Goal: Navigation & Orientation: Find specific page/section

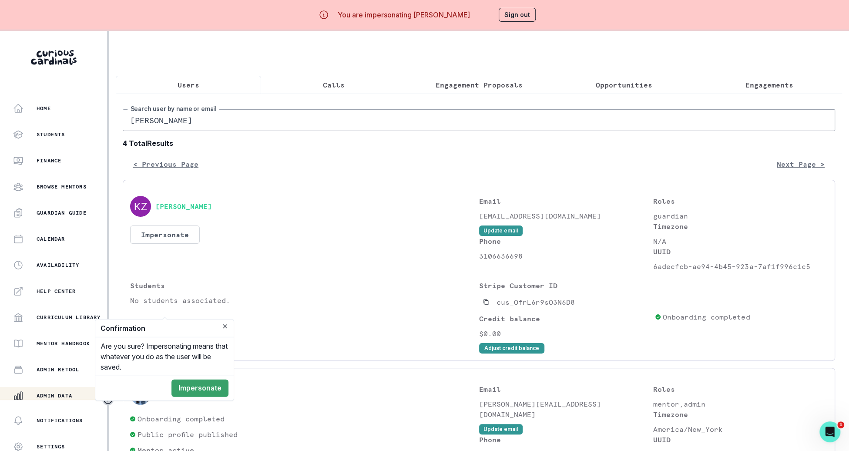
scroll to position [209, 0]
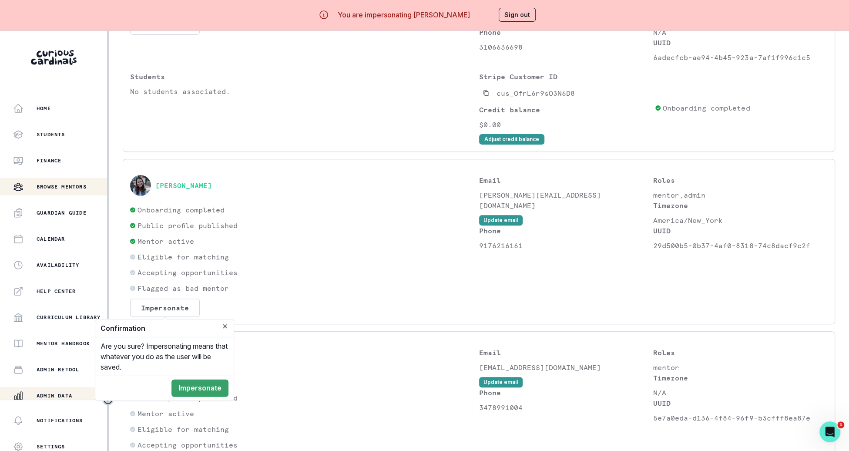
click at [78, 193] on button "Browse Mentors" at bounding box center [53, 186] width 107 height 17
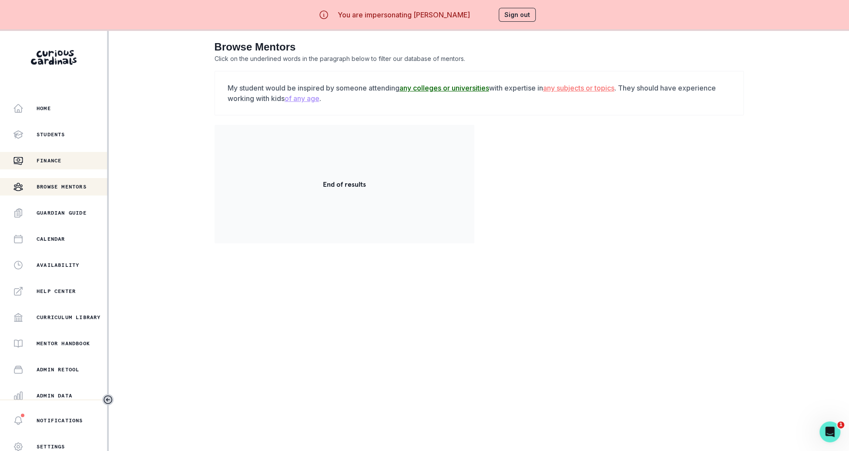
click at [71, 156] on div "Finance" at bounding box center [60, 160] width 94 height 10
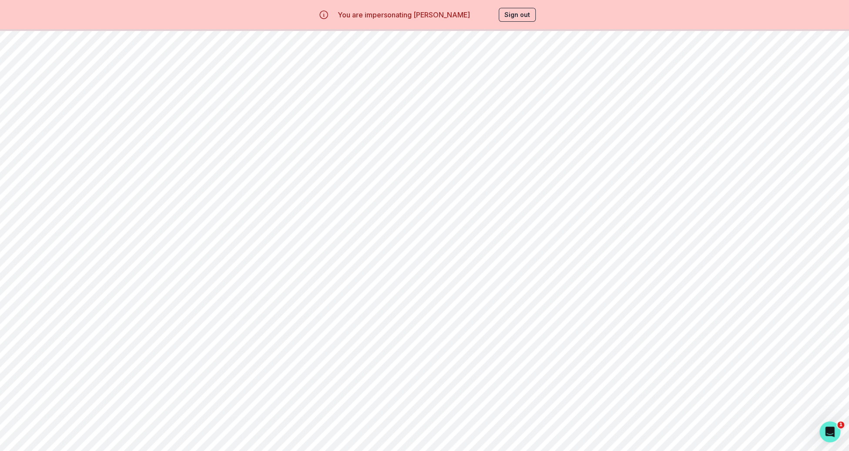
click at [514, 13] on button "Sign out" at bounding box center [517, 15] width 37 height 14
